Goal: Information Seeking & Learning: Find specific fact

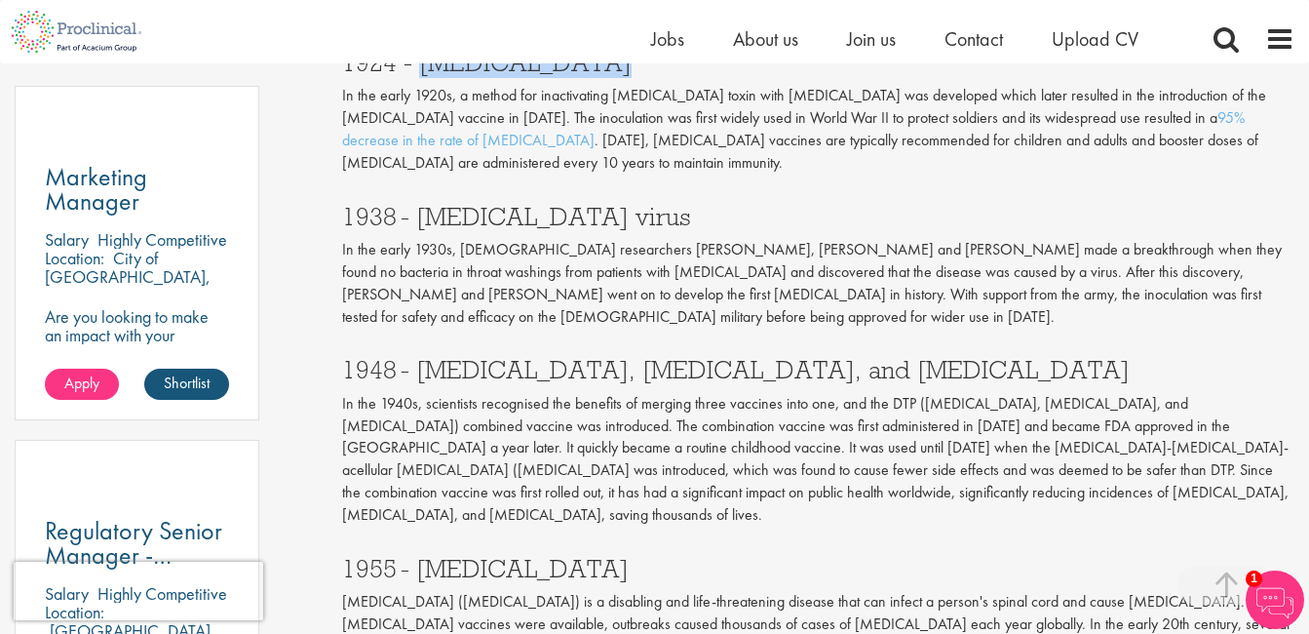
scroll to position [1088, 0]
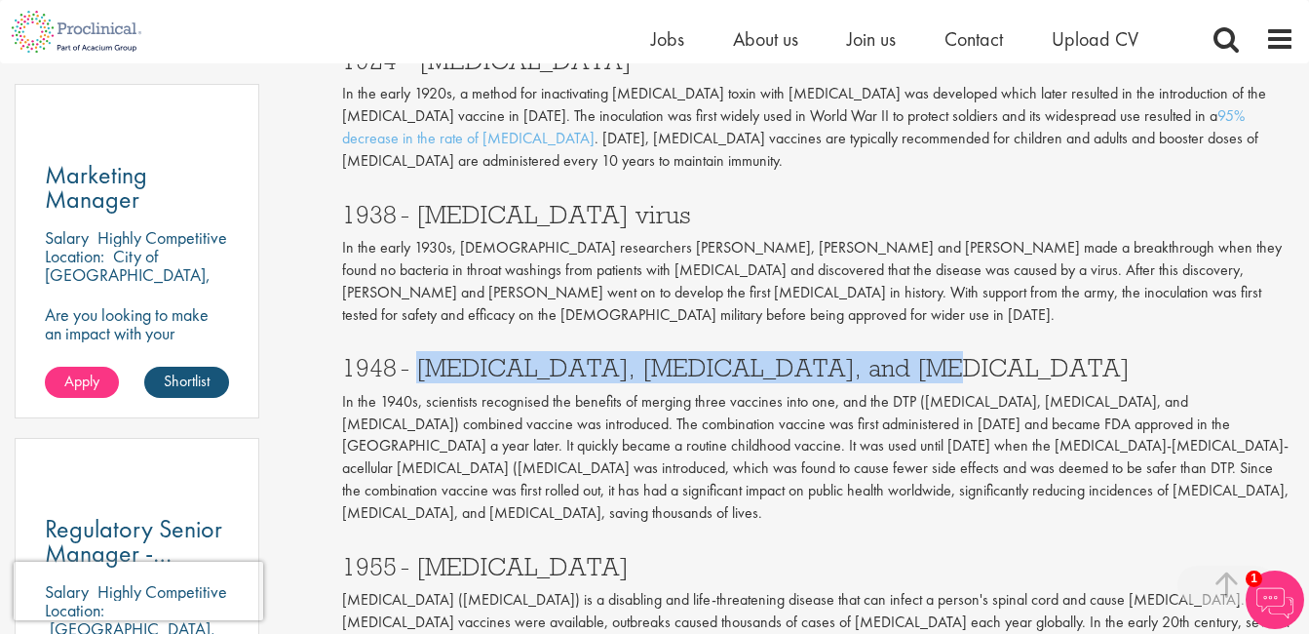
drag, startPoint x: 414, startPoint y: 347, endPoint x: 887, endPoint y: 349, distance: 472.7
click at [887, 355] on h3 "1948 - [MEDICAL_DATA], [MEDICAL_DATA], and [MEDICAL_DATA]" at bounding box center [818, 367] width 952 height 25
copy h3 "[MEDICAL_DATA], [MEDICAL_DATA], and [MEDICAL_DATA]"
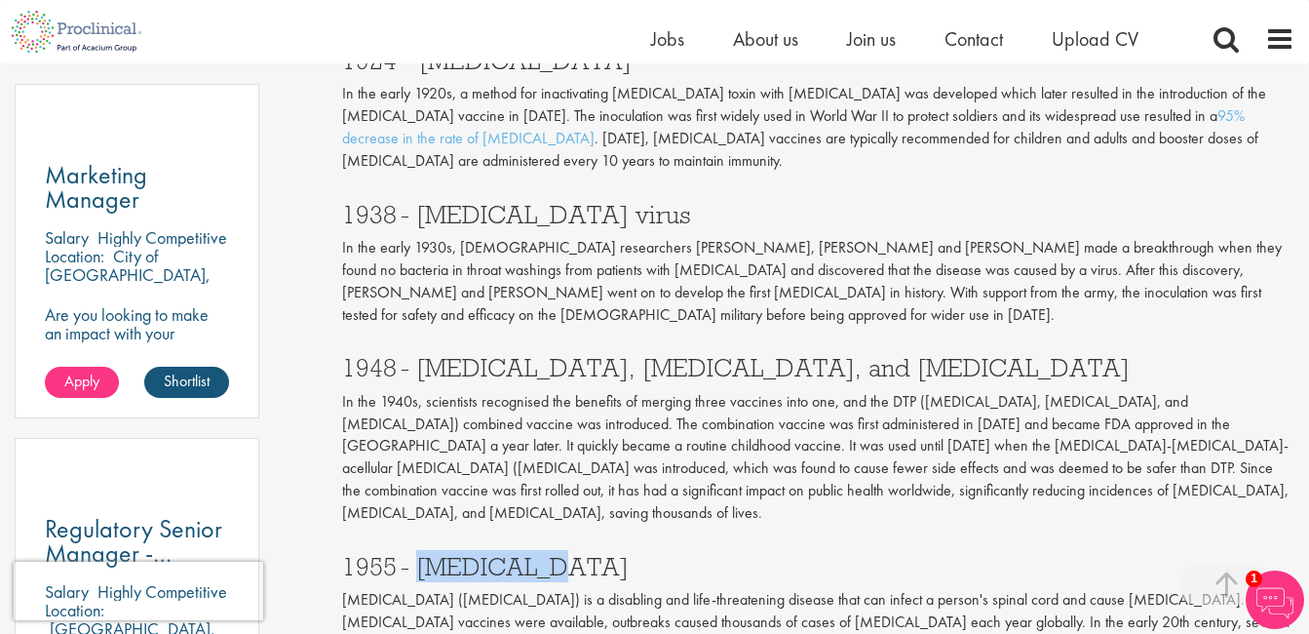
drag, startPoint x: 414, startPoint y: 517, endPoint x: 527, endPoint y: 532, distance: 114.1
click at [527, 554] on h3 "1955 - [MEDICAL_DATA]" at bounding box center [818, 566] width 952 height 25
copy h3 "[MEDICAL_DATA]"
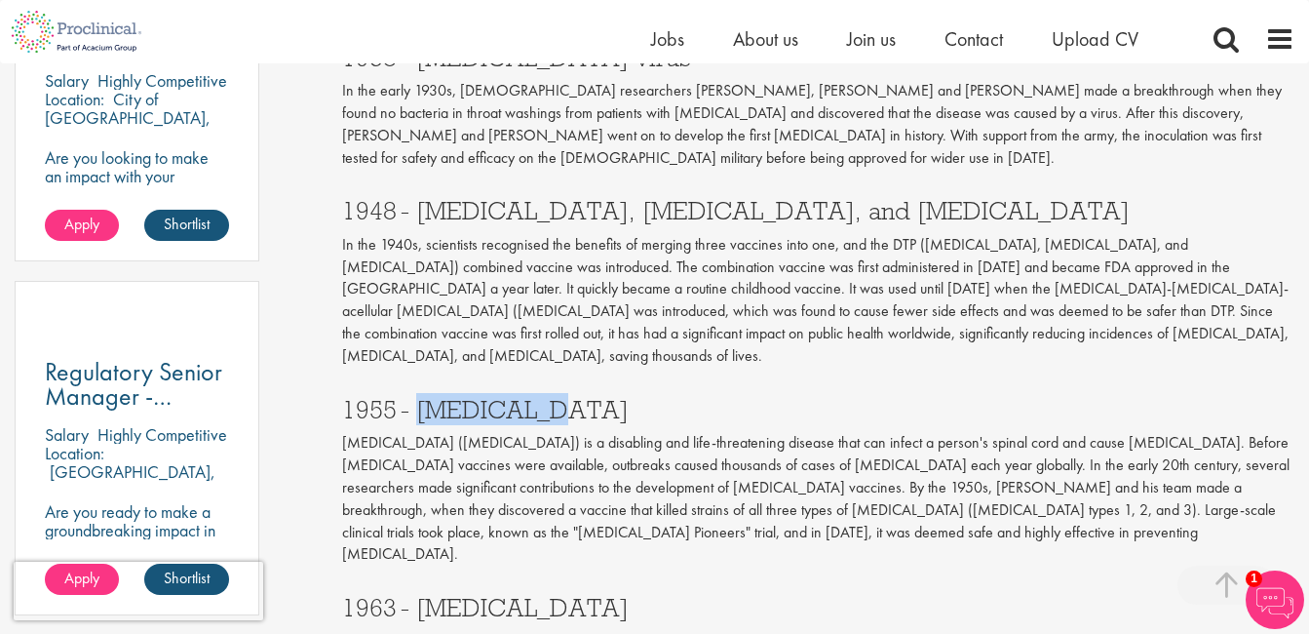
scroll to position [1250, 0]
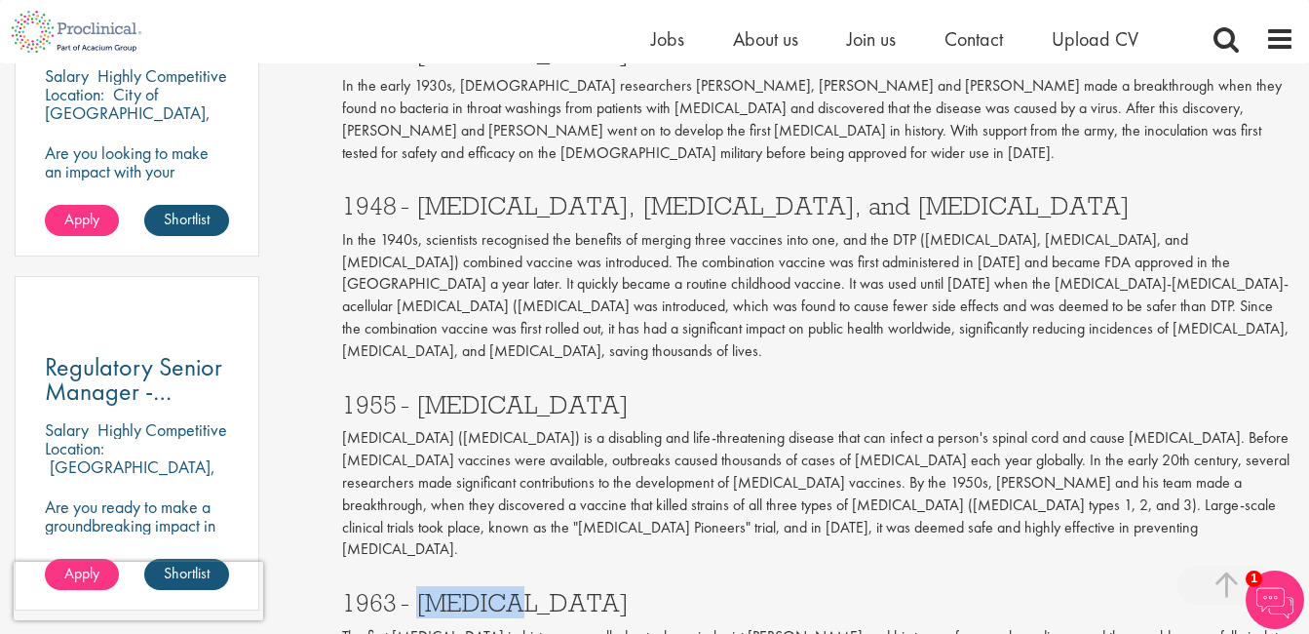
drag, startPoint x: 414, startPoint y: 529, endPoint x: 529, endPoint y: 529, distance: 115.0
click at [529, 590] on h3 "1963 - [MEDICAL_DATA]" at bounding box center [818, 602] width 952 height 25
copy h3 "[MEDICAL_DATA]"
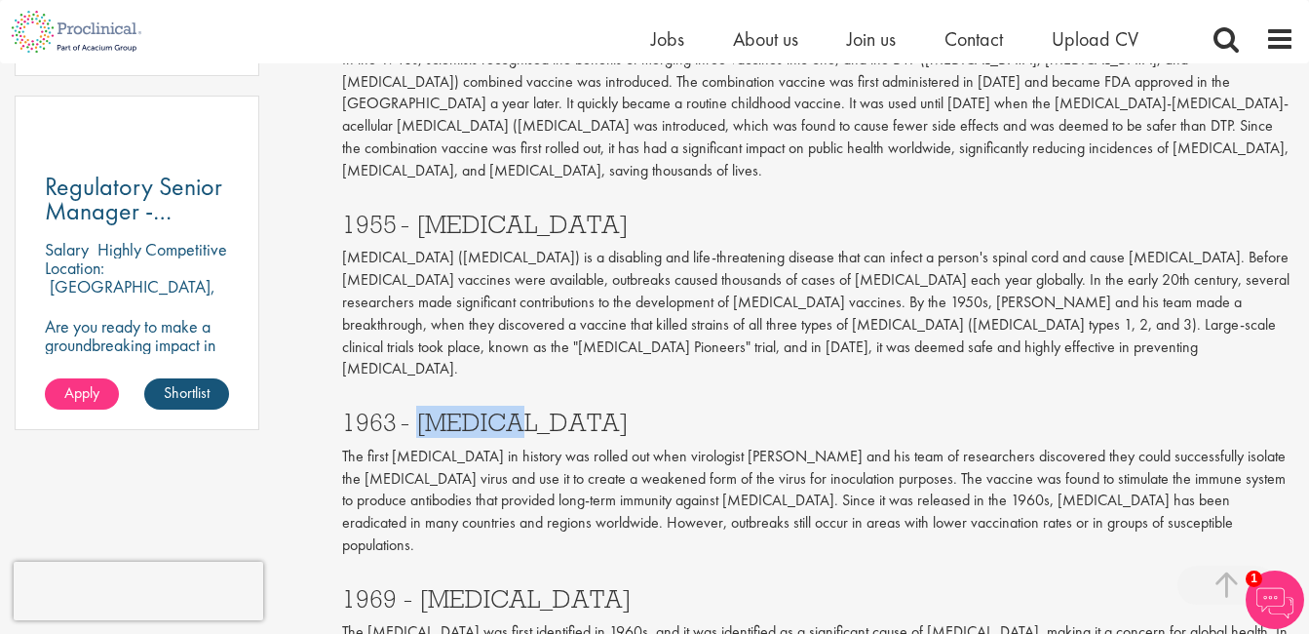
scroll to position [1435, 0]
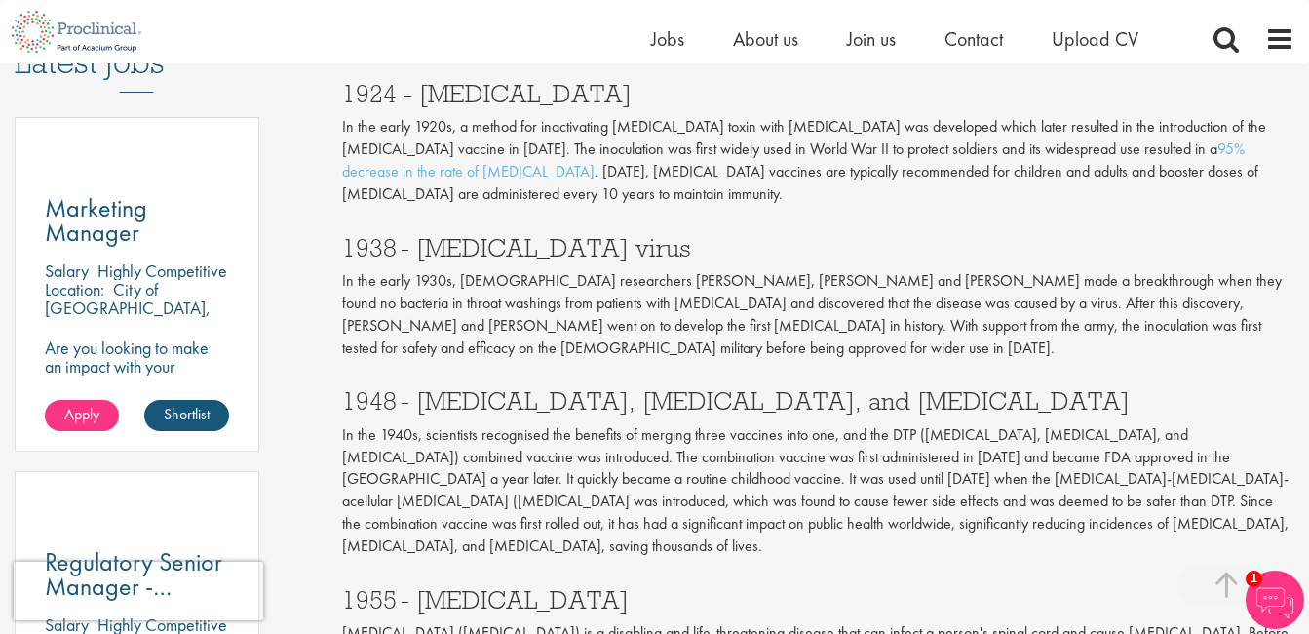
scroll to position [1057, 0]
